Goal: Task Accomplishment & Management: Use online tool/utility

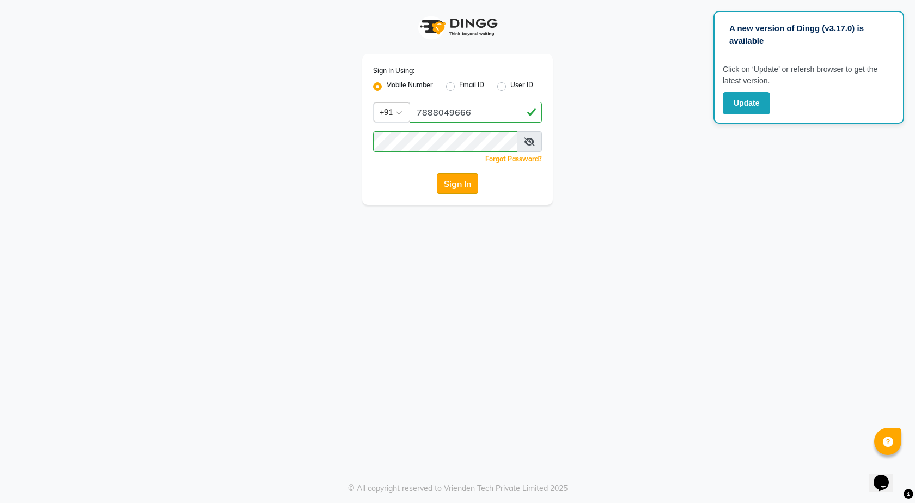
click at [461, 190] on button "Sign In" at bounding box center [457, 183] width 41 height 21
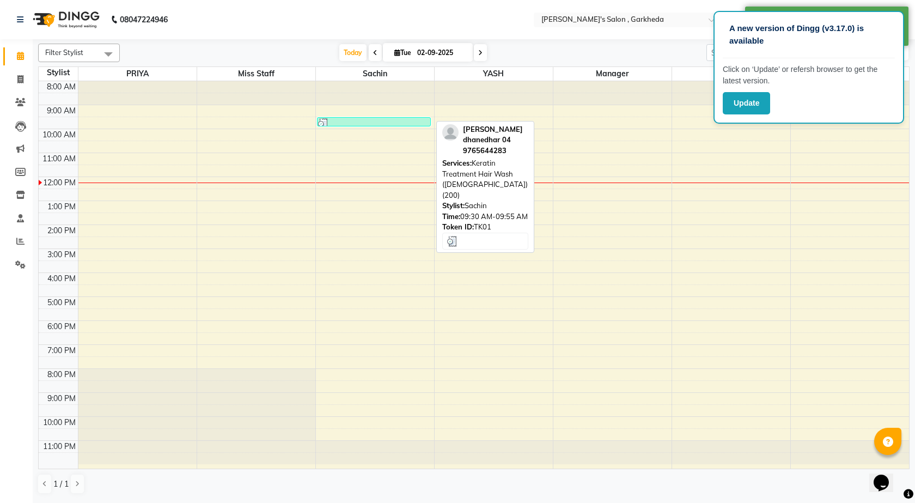
click at [391, 124] on div at bounding box center [374, 123] width 112 height 11
select select "3"
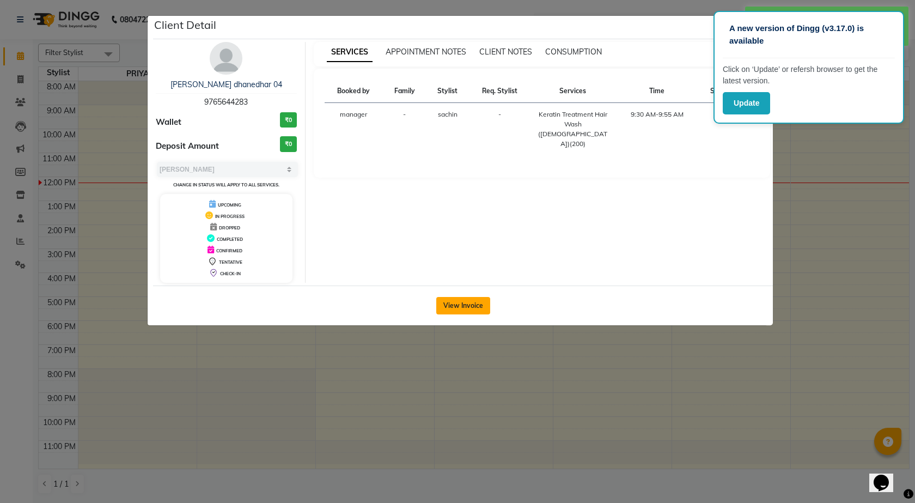
click at [460, 301] on button "View Invoice" at bounding box center [463, 305] width 54 height 17
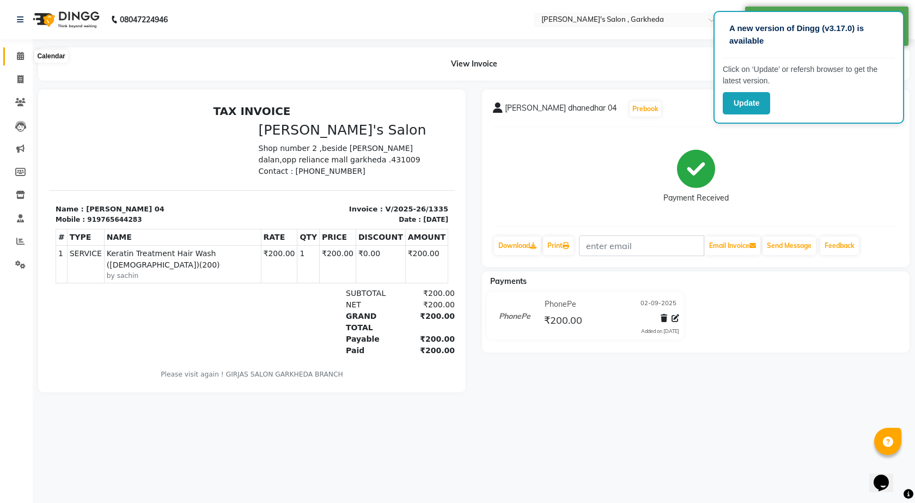
click at [20, 60] on span at bounding box center [20, 56] width 19 height 13
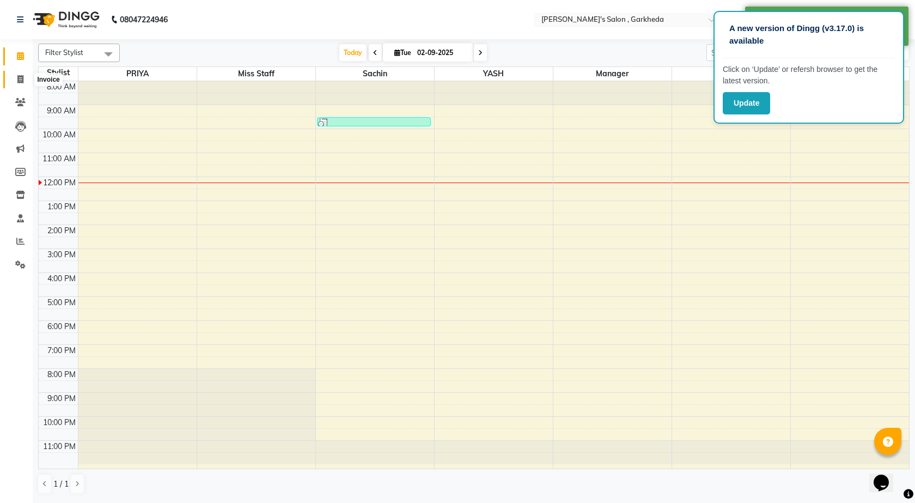
click at [22, 76] on icon at bounding box center [20, 79] width 6 height 8
select select "7062"
select select "service"
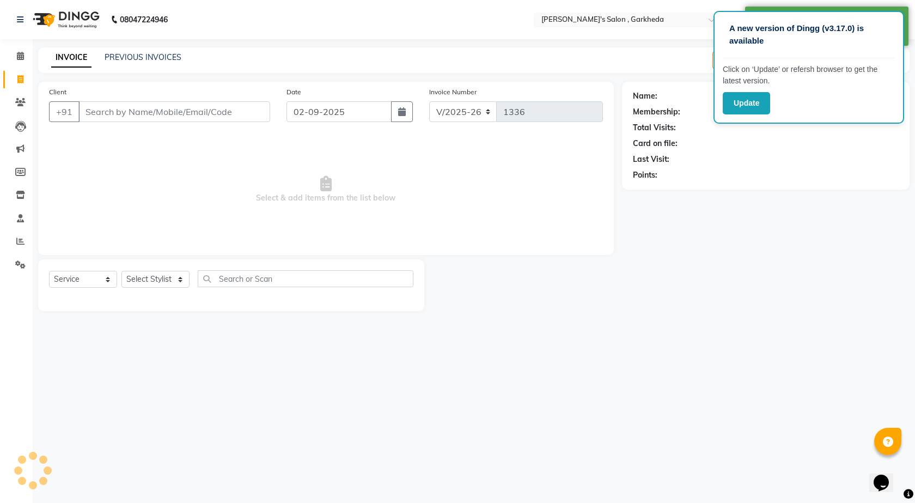
select select "72802"
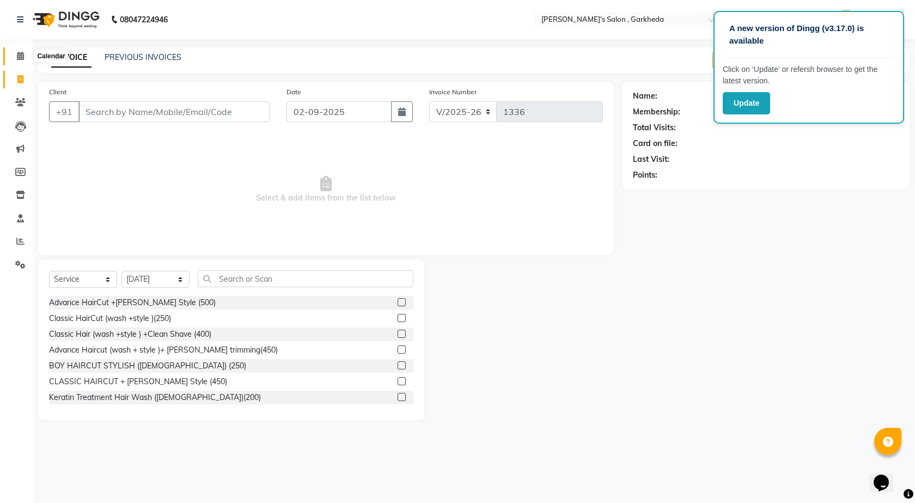
click at [19, 56] on icon at bounding box center [20, 56] width 7 height 8
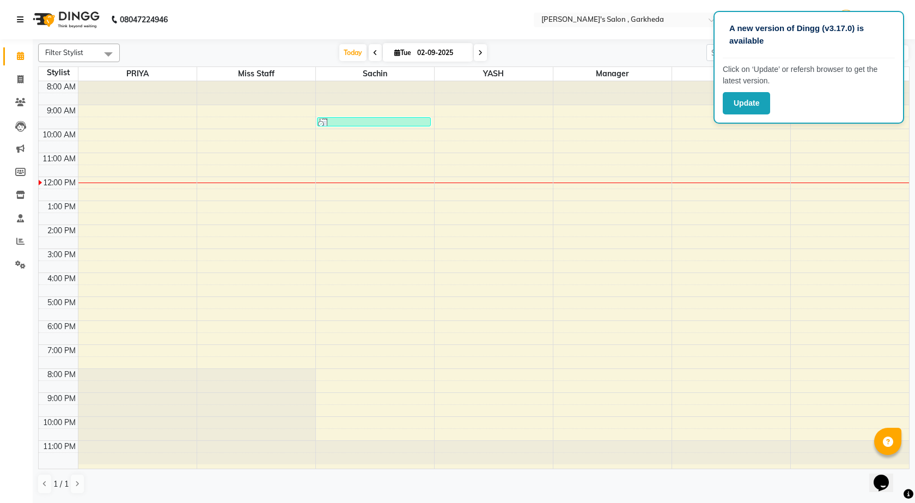
click at [19, 22] on icon at bounding box center [20, 20] width 7 height 8
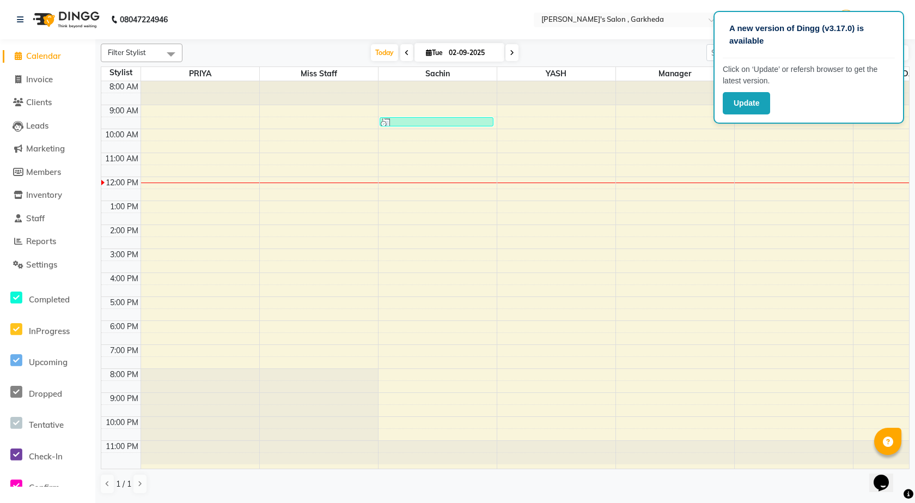
click at [16, 17] on div "08047224946" at bounding box center [92, 19] width 167 height 31
click at [20, 20] on icon at bounding box center [20, 20] width 7 height 8
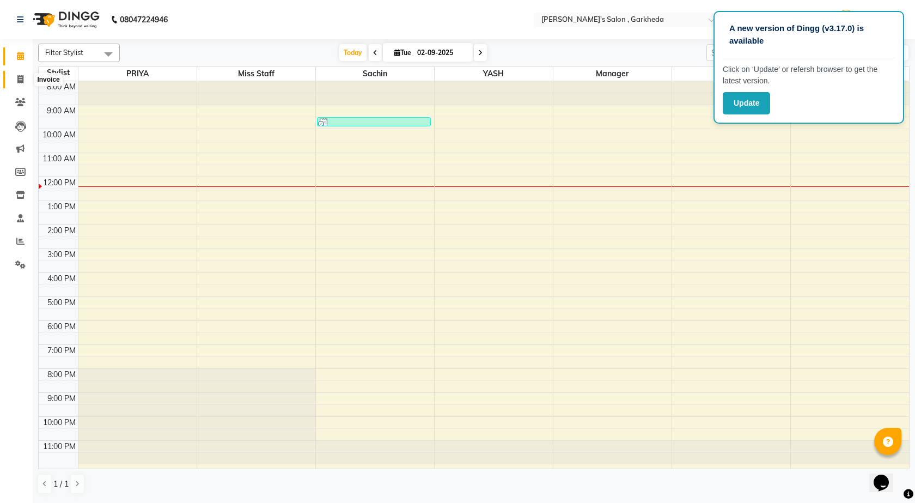
click at [22, 82] on icon at bounding box center [20, 79] width 6 height 8
select select "7062"
select select "service"
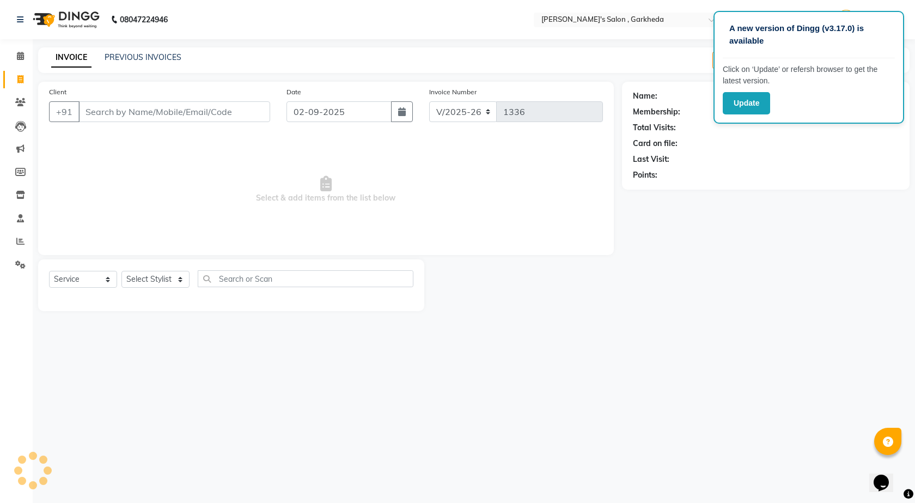
select select "72802"
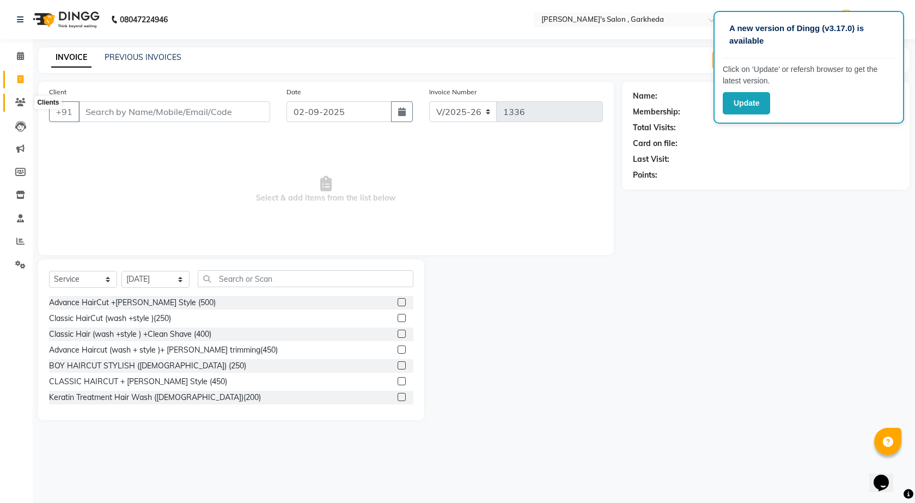
click at [24, 102] on icon at bounding box center [20, 102] width 10 height 8
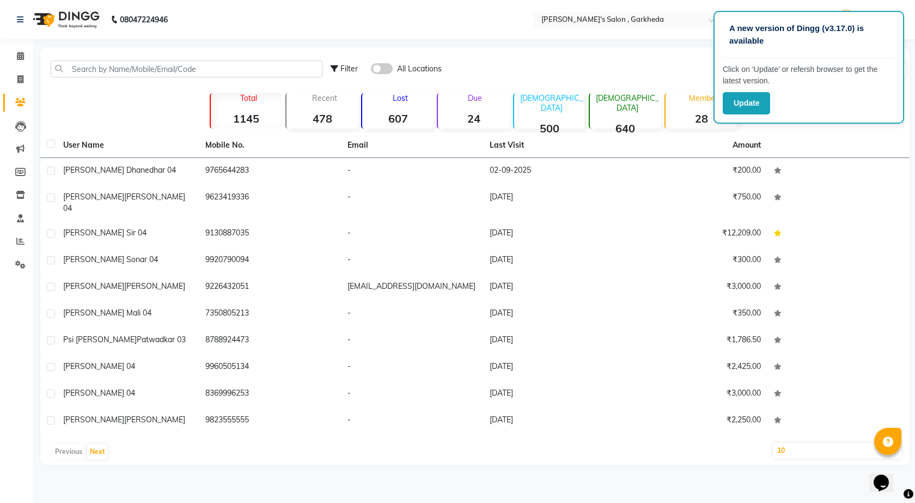
click at [389, 69] on span at bounding box center [382, 68] width 22 height 11
click at [371, 70] on input "checkbox" at bounding box center [371, 70] width 0 height 0
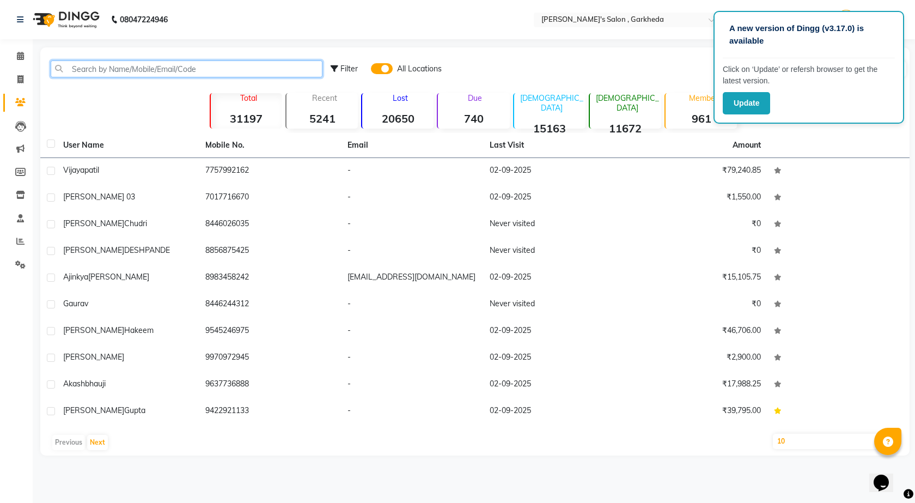
click at [176, 69] on input "text" at bounding box center [187, 68] width 272 height 17
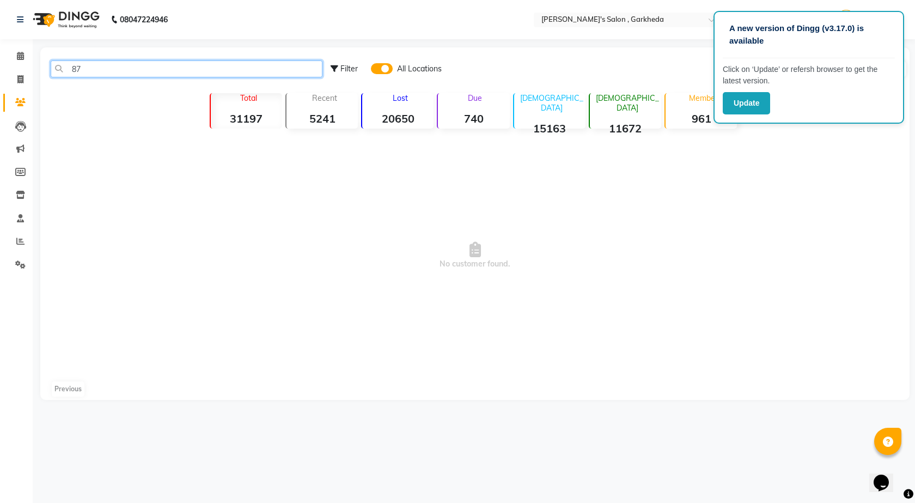
type input "8"
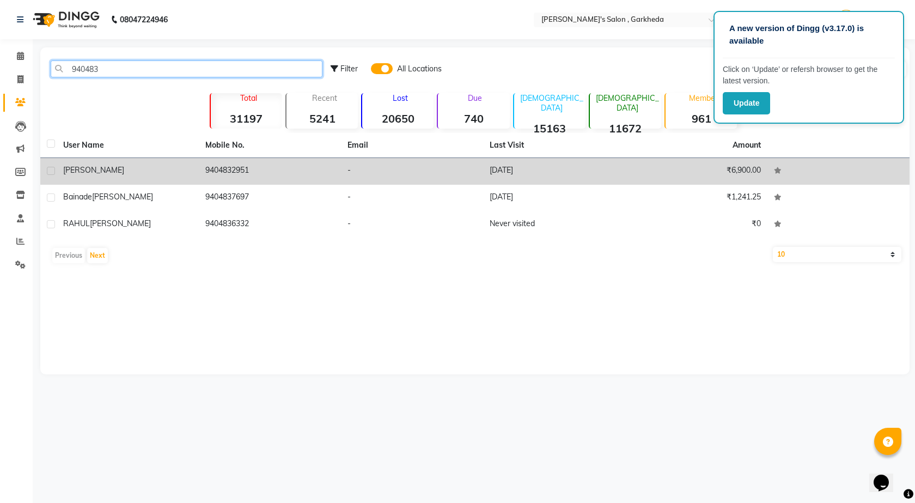
type input "940483"
click at [257, 168] on td "9404832951" at bounding box center [270, 171] width 142 height 27
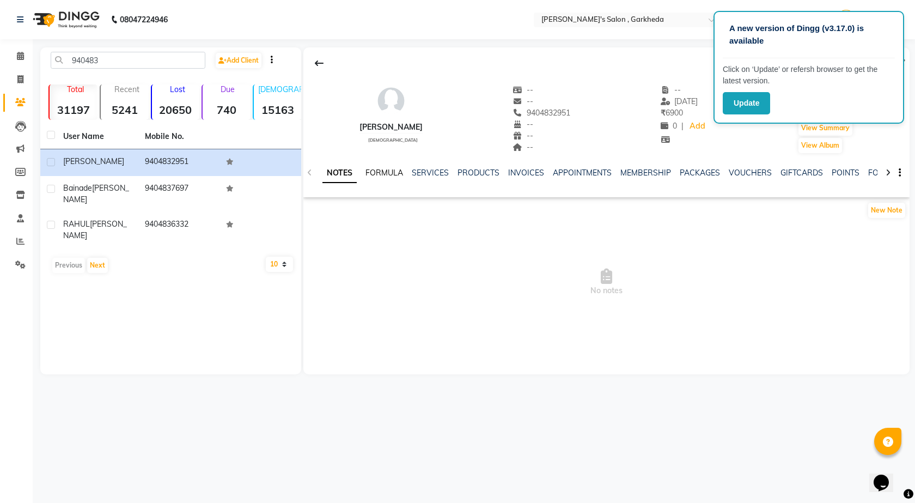
click at [388, 170] on link "FORMULA" at bounding box center [384, 173] width 38 height 10
click at [430, 169] on link "SERVICES" at bounding box center [429, 173] width 37 height 10
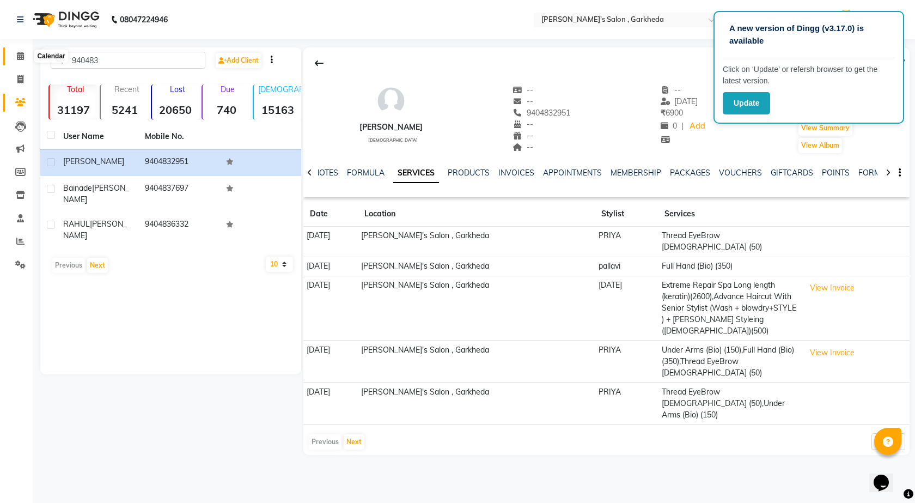
click at [17, 54] on icon at bounding box center [20, 56] width 7 height 8
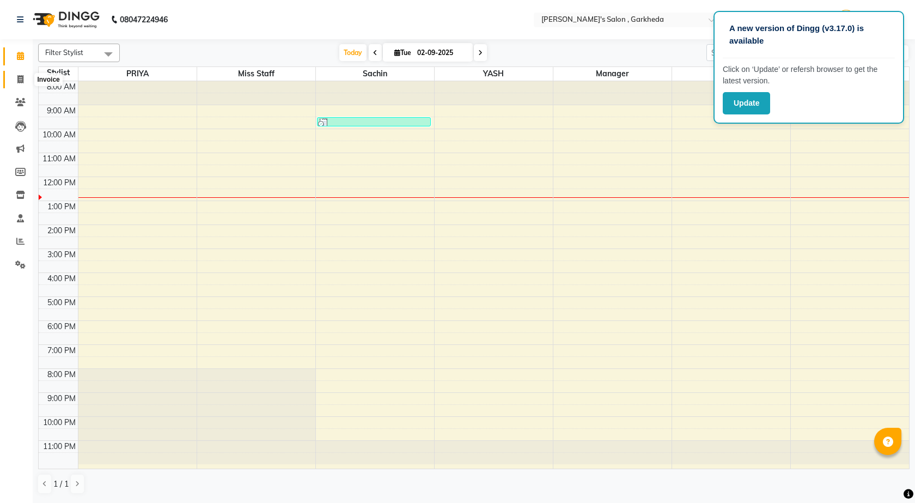
click at [11, 80] on span at bounding box center [20, 80] width 19 height 13
select select "7062"
select select "service"
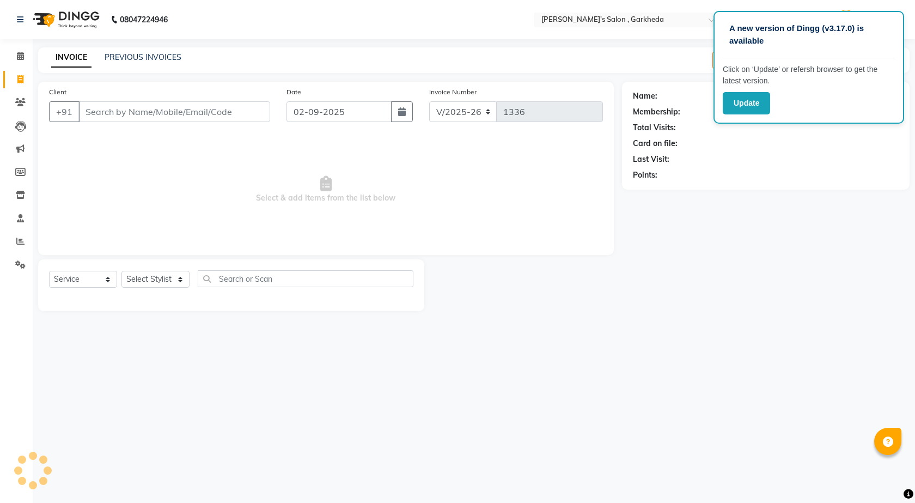
select select "72802"
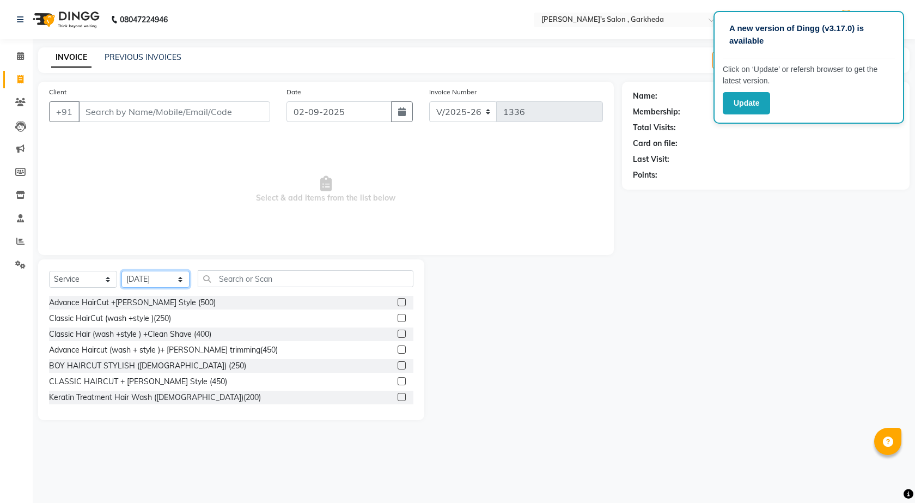
click at [184, 282] on select "Select Stylist kartik manager miss staff pallavi PRIYA sachin YASH" at bounding box center [155, 279] width 68 height 17
click at [266, 273] on input "text" at bounding box center [306, 278] width 216 height 17
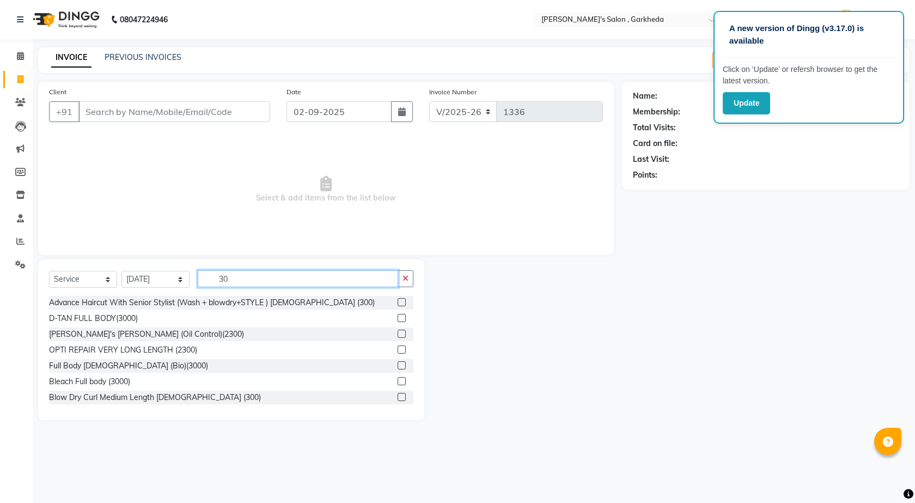
type input "3"
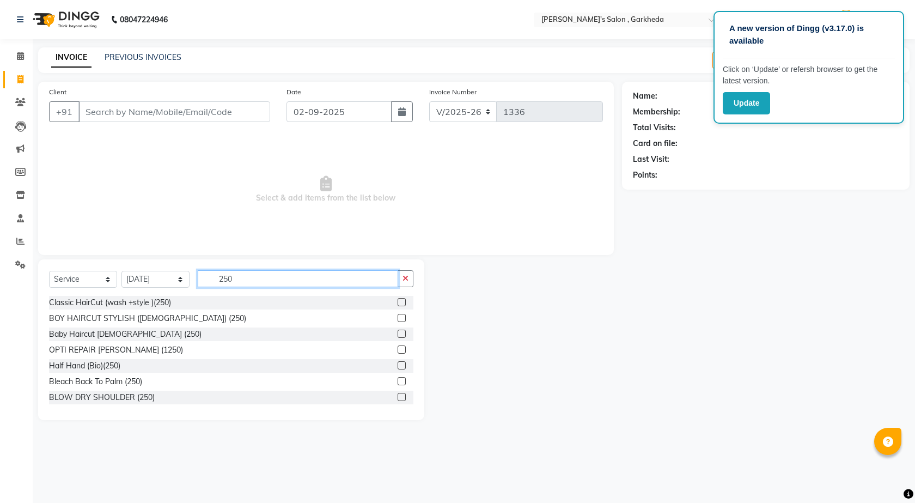
type input "250"
click at [398, 318] on label at bounding box center [402, 318] width 8 height 8
click at [398, 318] on input "checkbox" at bounding box center [401, 318] width 7 height 7
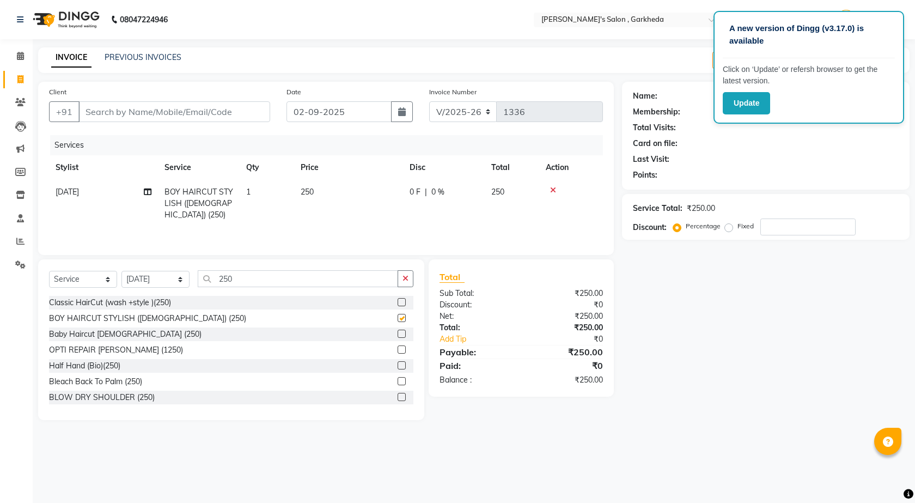
checkbox input "false"
click at [210, 114] on input "Client" at bounding box center [174, 111] width 192 height 21
click at [212, 111] on input "Client" at bounding box center [174, 111] width 192 height 21
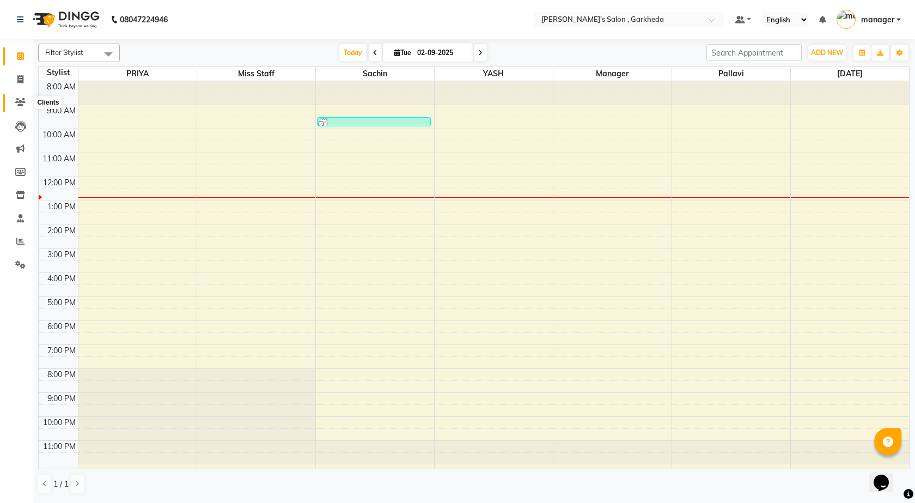
click at [20, 100] on icon at bounding box center [20, 102] width 10 height 8
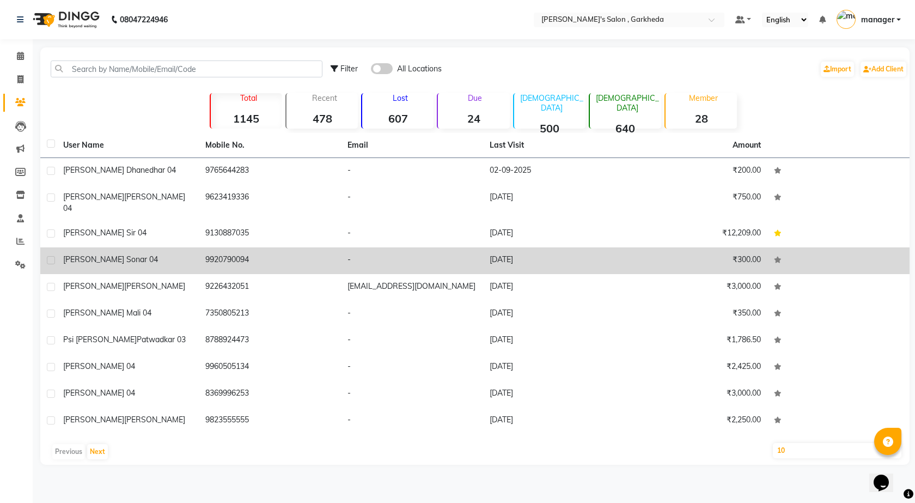
click at [92, 254] on span "[PERSON_NAME] sonar 04" at bounding box center [110, 259] width 95 height 10
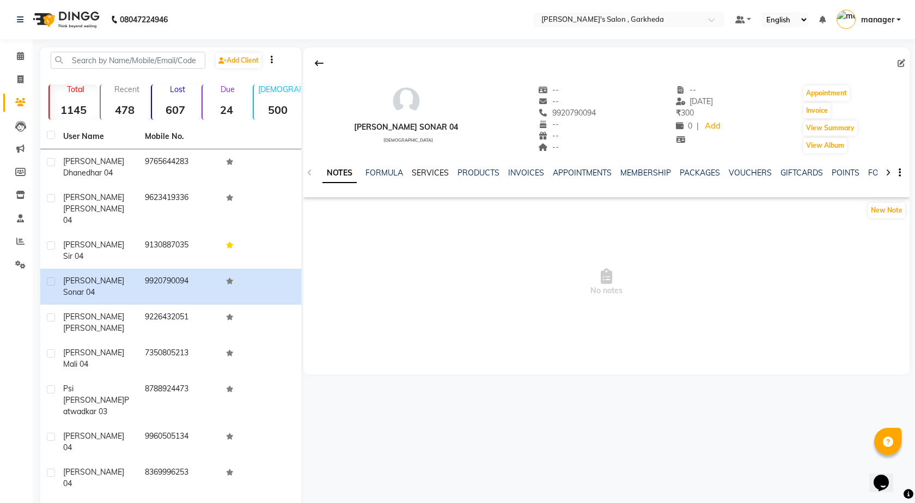
click at [425, 172] on link "SERVICES" at bounding box center [430, 173] width 37 height 10
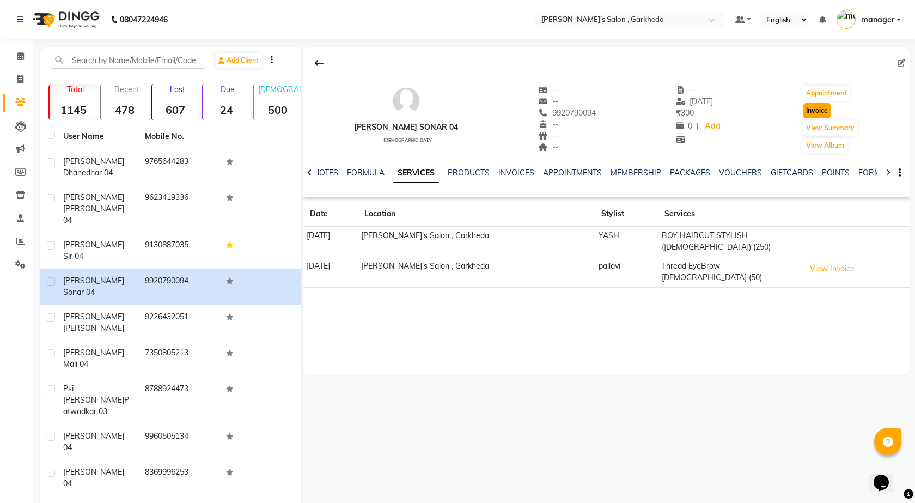
click at [807, 108] on button "Invoice" at bounding box center [816, 110] width 27 height 15
select select "7062"
select select "service"
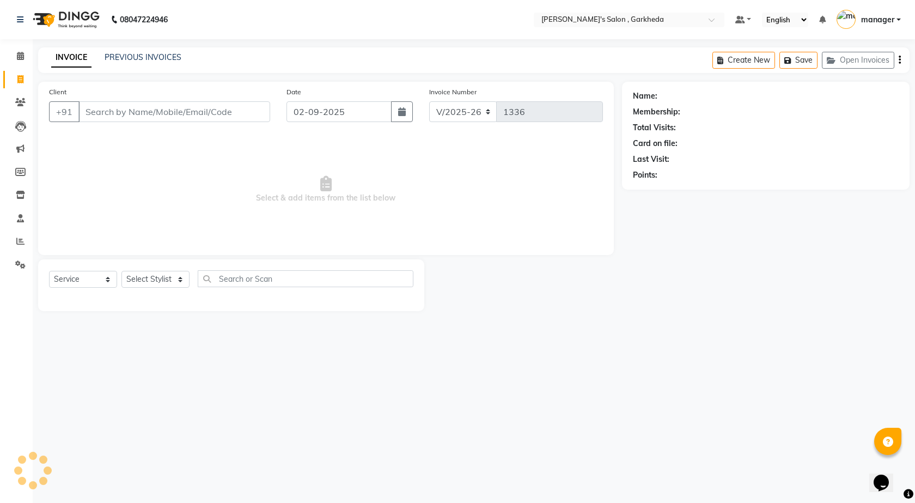
type input "9920790094"
select select "72802"
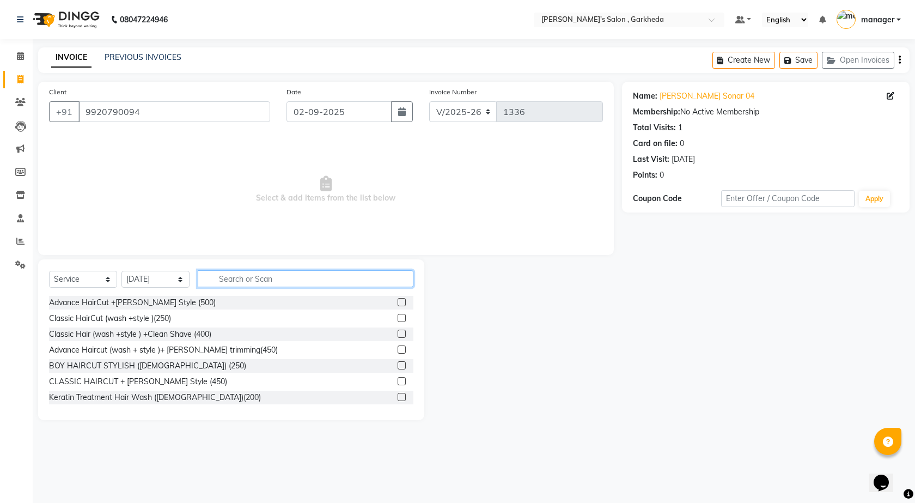
click at [240, 273] on input "text" at bounding box center [306, 278] width 216 height 17
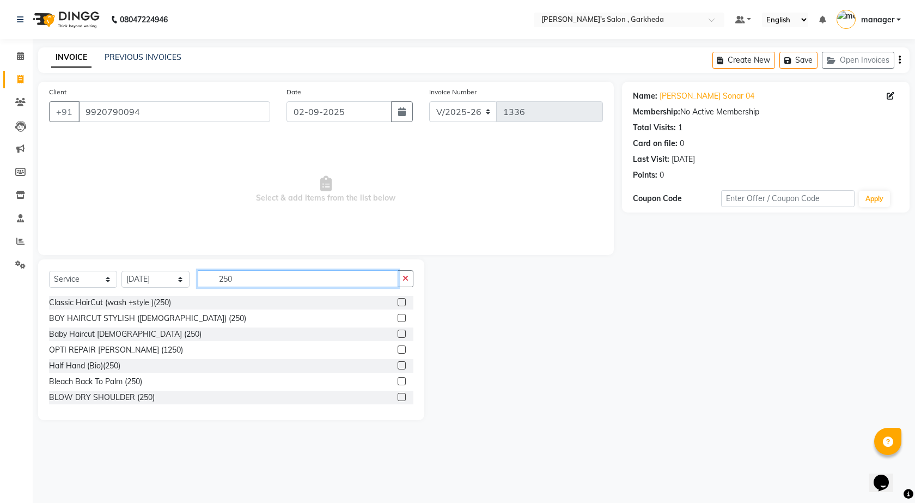
type input "250"
click at [398, 318] on label at bounding box center [402, 318] width 8 height 8
click at [398, 318] on input "checkbox" at bounding box center [401, 318] width 7 height 7
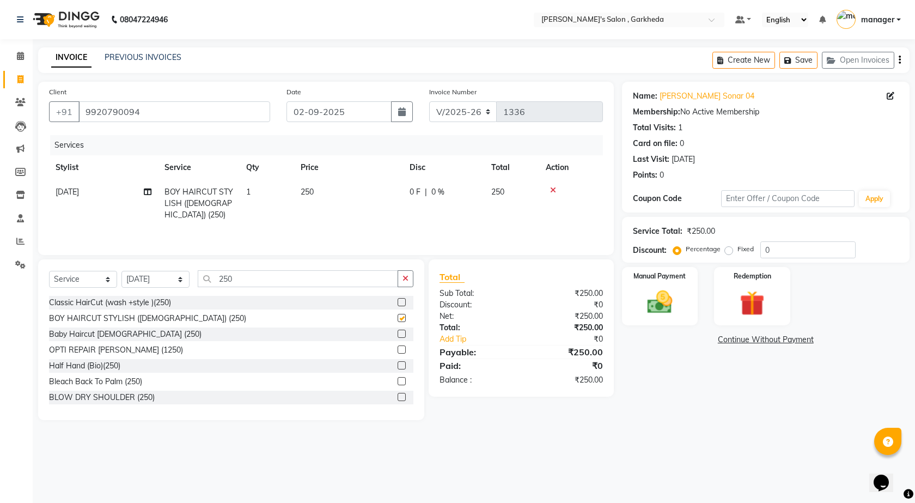
checkbox input "false"
click at [677, 297] on img at bounding box center [660, 302] width 42 height 30
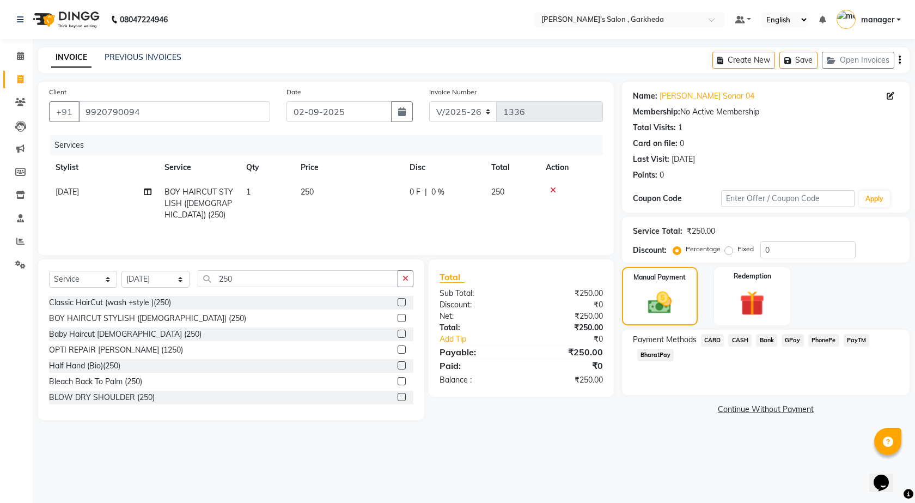
click at [821, 339] on span "PhonePe" at bounding box center [823, 340] width 31 height 13
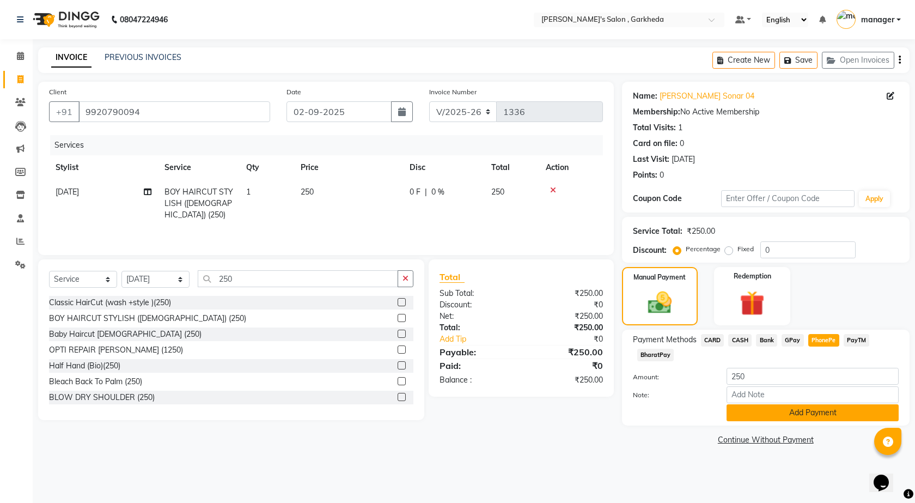
click at [781, 418] on button "Add Payment" at bounding box center [813, 412] width 172 height 17
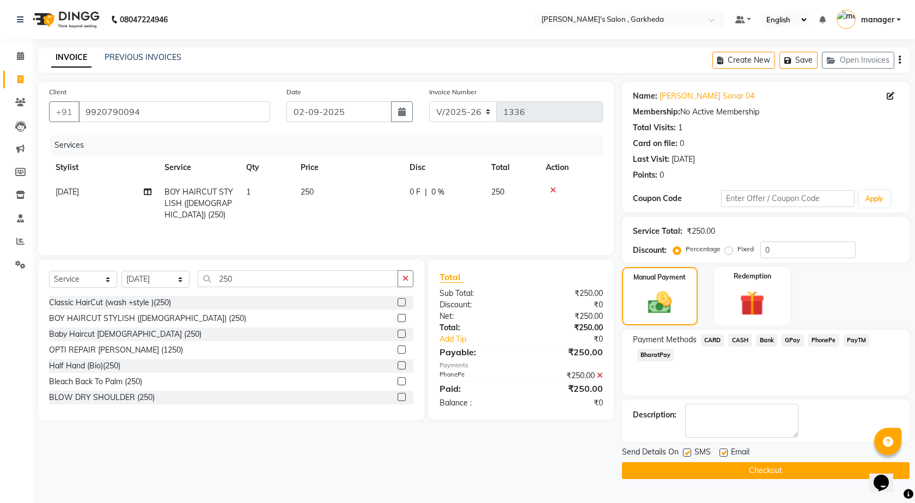
click at [777, 466] on button "Checkout" at bounding box center [766, 470] width 288 height 17
